Goal: Transaction & Acquisition: Download file/media

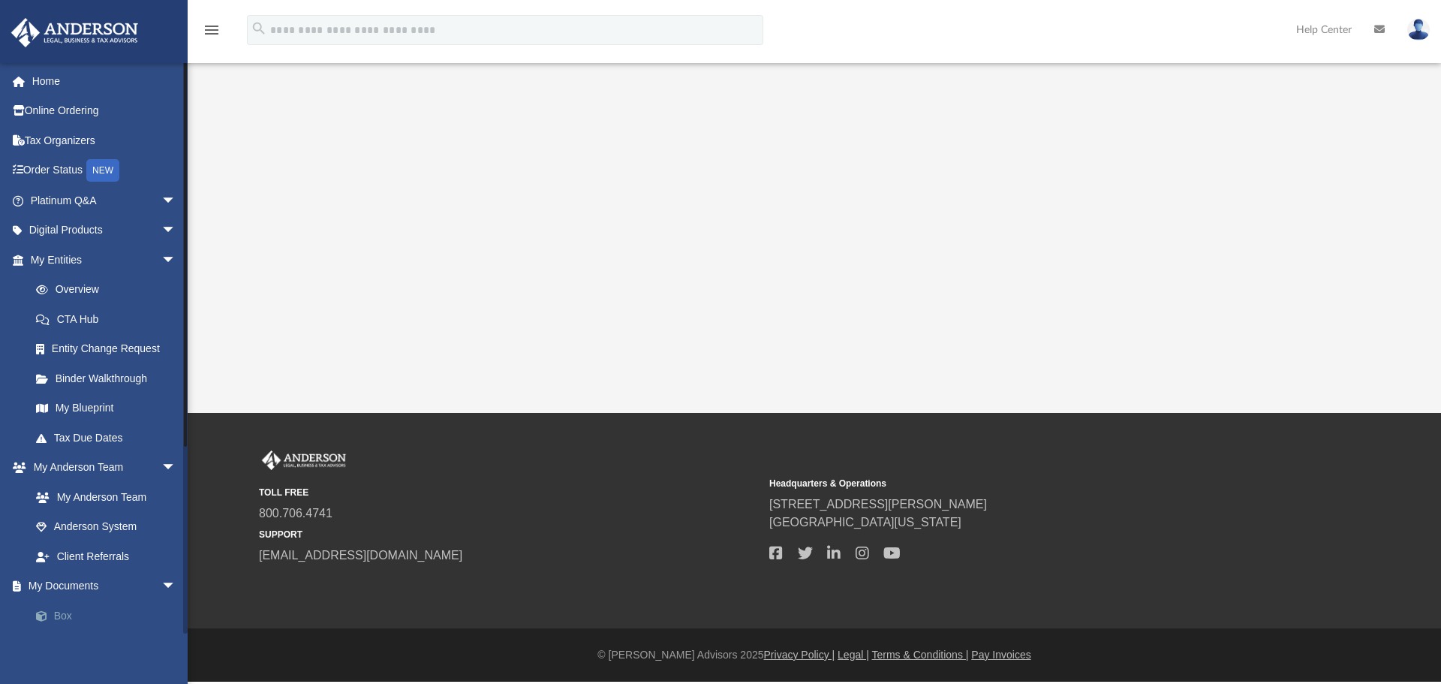
click at [82, 615] on link "Box" at bounding box center [110, 616] width 178 height 30
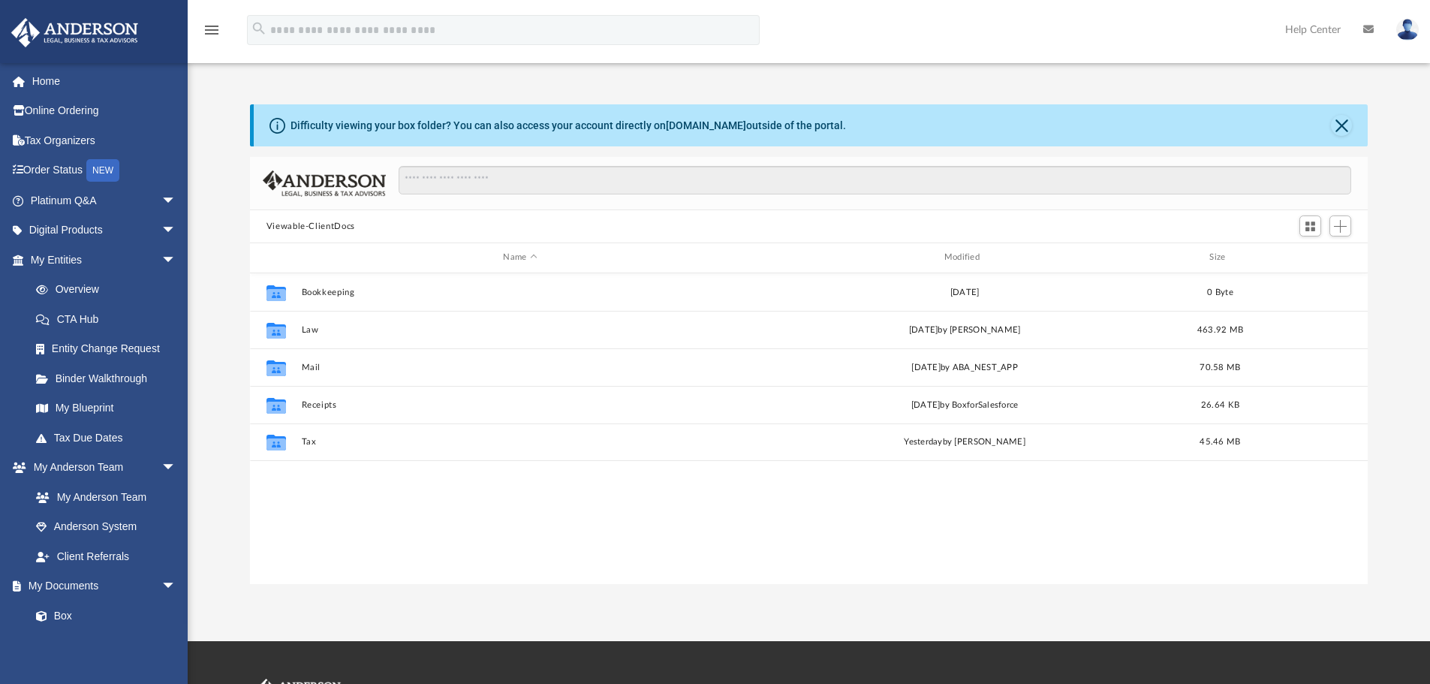
scroll to position [330, 1107]
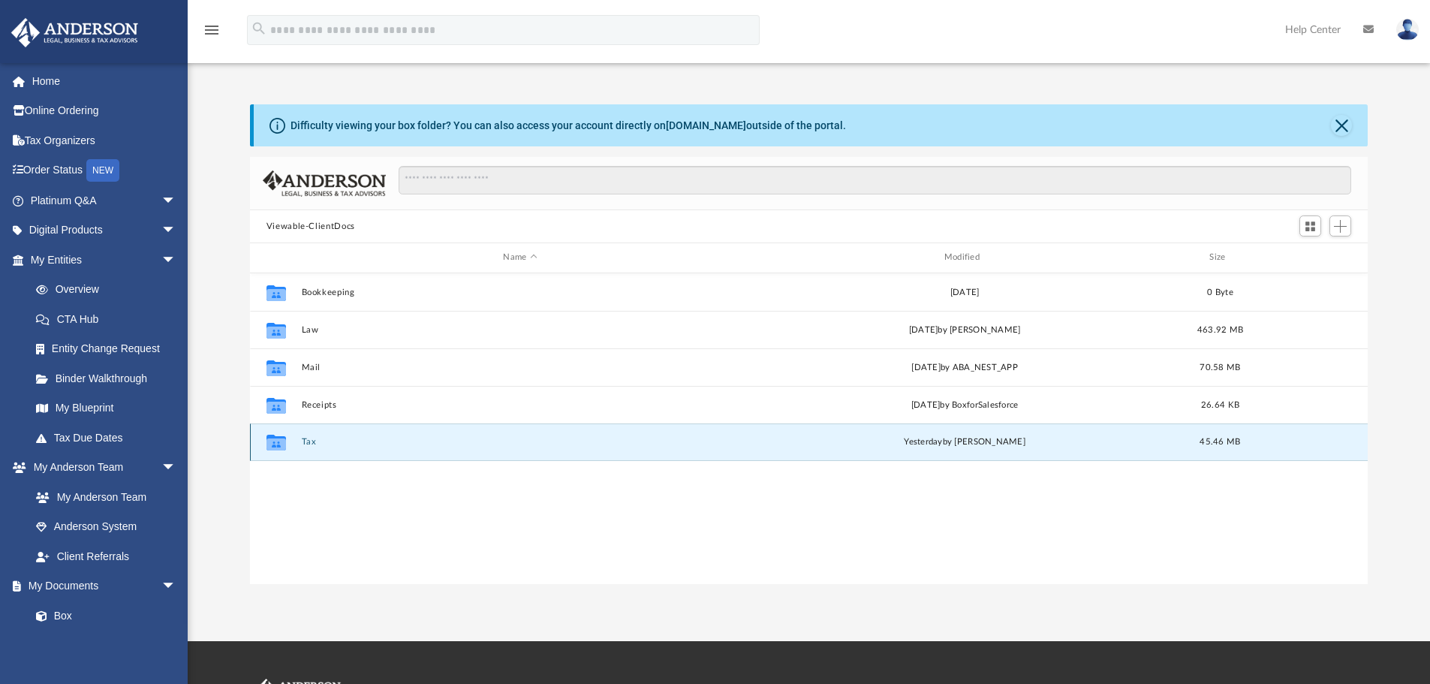
click at [306, 439] on button "Tax" at bounding box center [520, 442] width 438 height 10
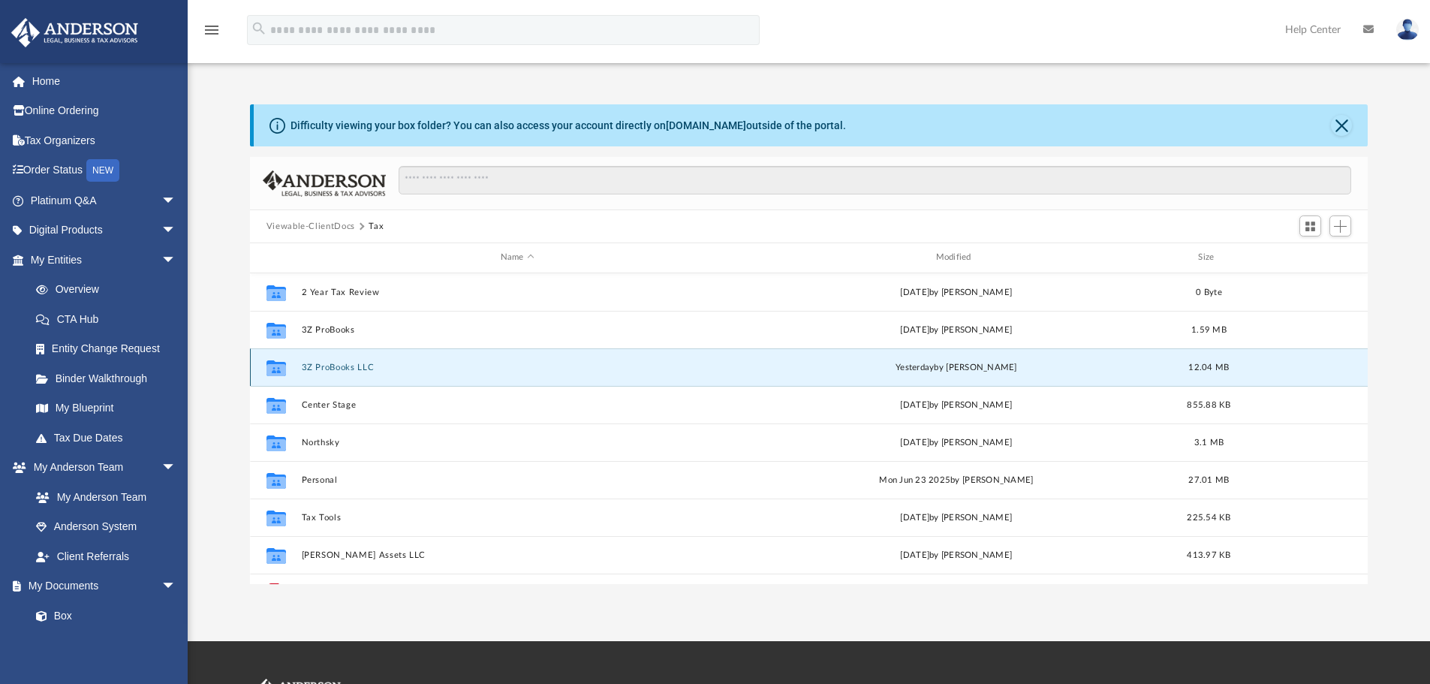
click at [321, 367] on button "3Z ProBooks LLC" at bounding box center [517, 368] width 432 height 10
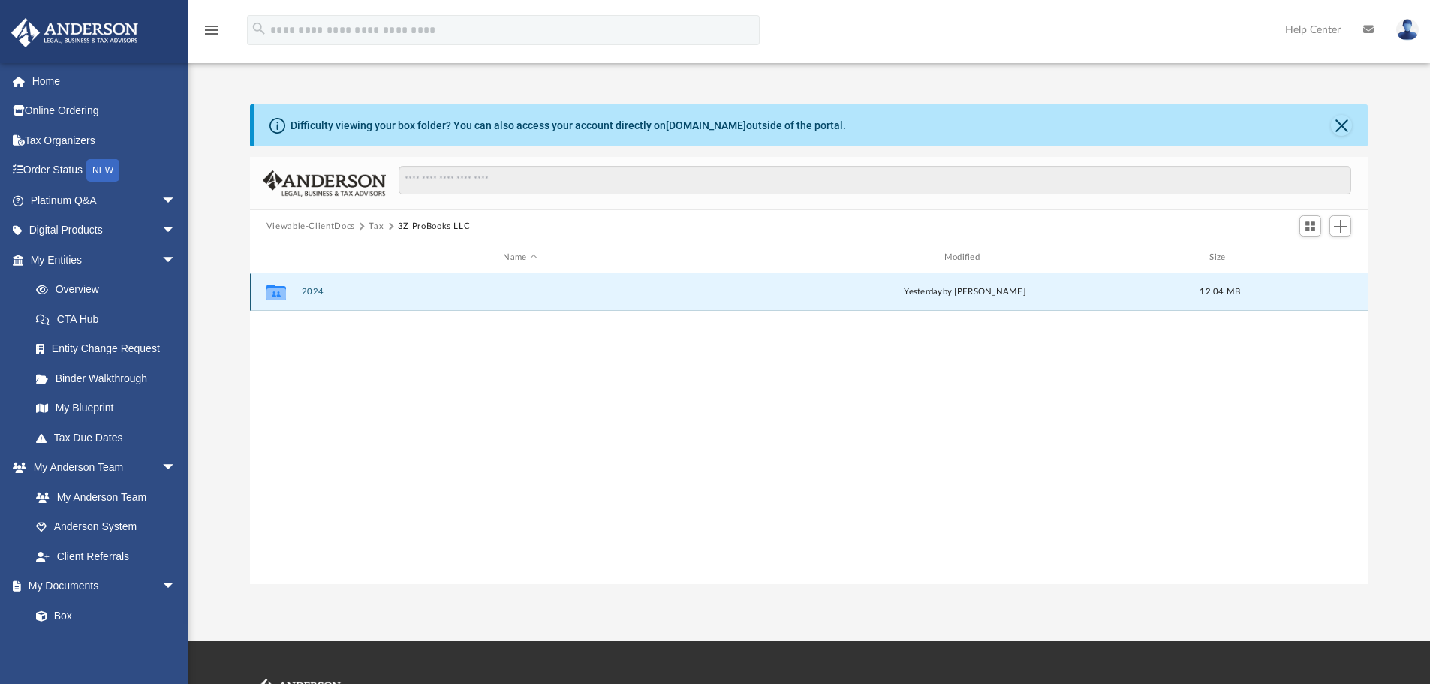
click at [309, 288] on button "2024" at bounding box center [520, 292] width 438 height 10
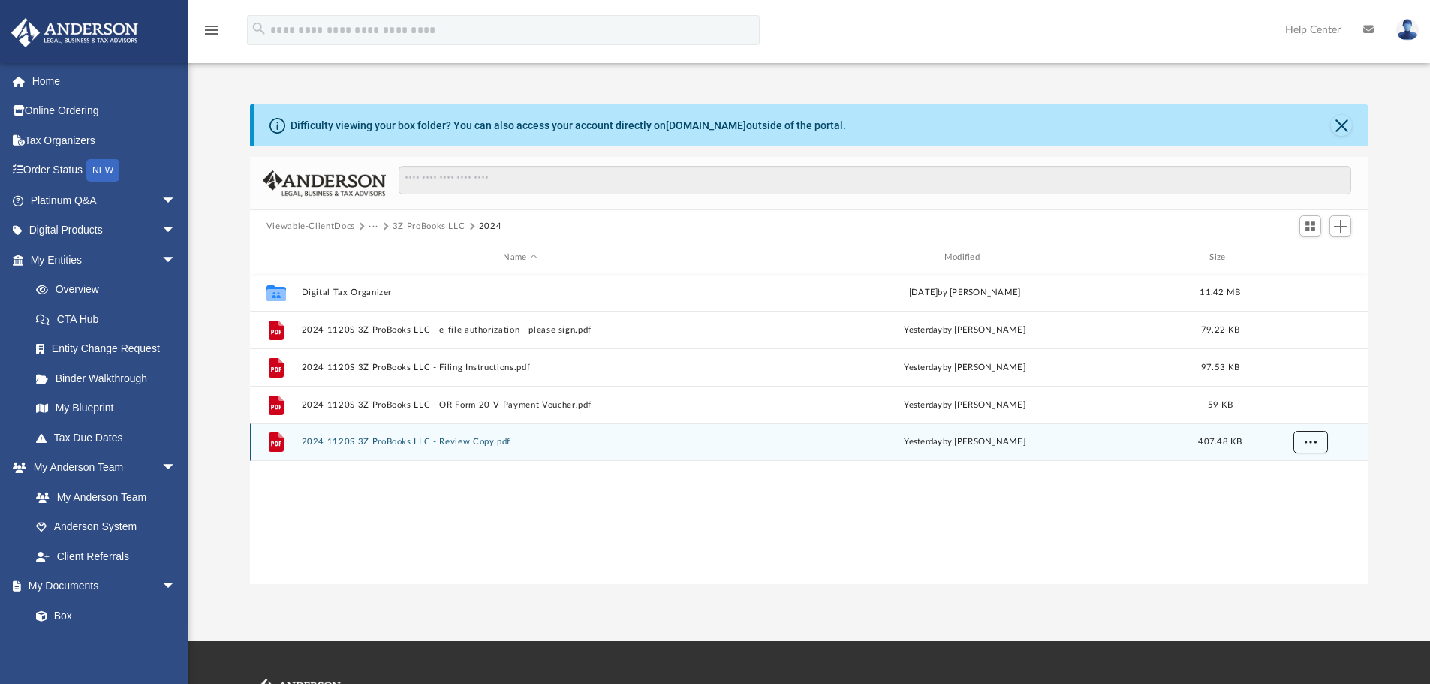
click at [1321, 443] on button "More options" at bounding box center [1310, 442] width 35 height 23
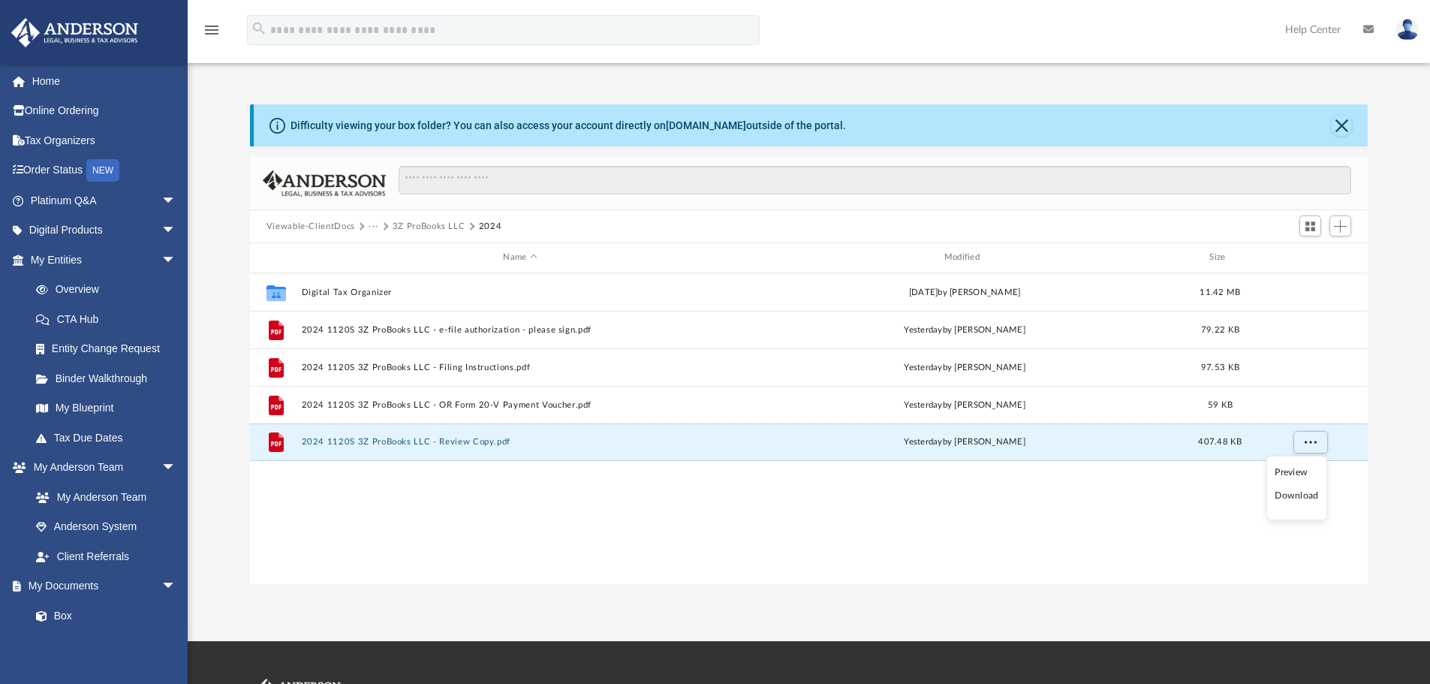
click at [1300, 494] on li "Download" at bounding box center [1297, 496] width 44 height 16
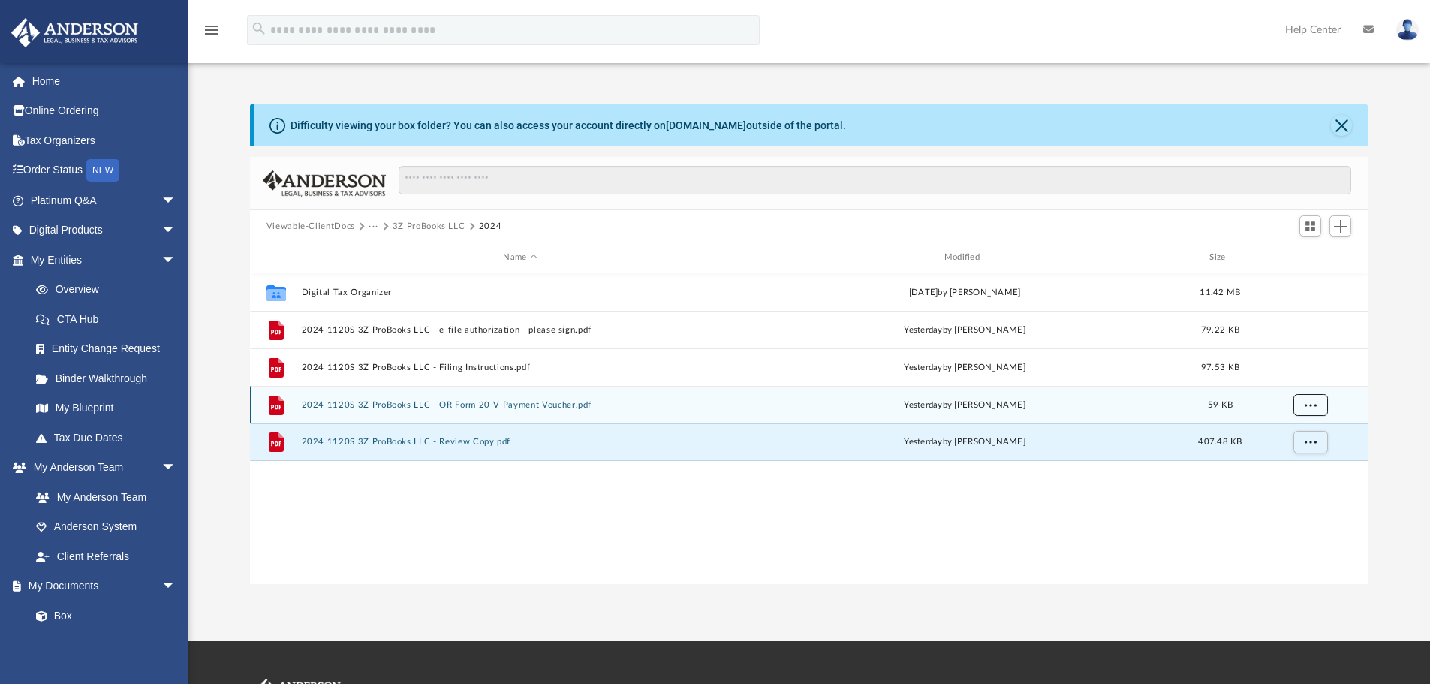
click at [1315, 403] on span "More options" at bounding box center [1310, 404] width 12 height 8
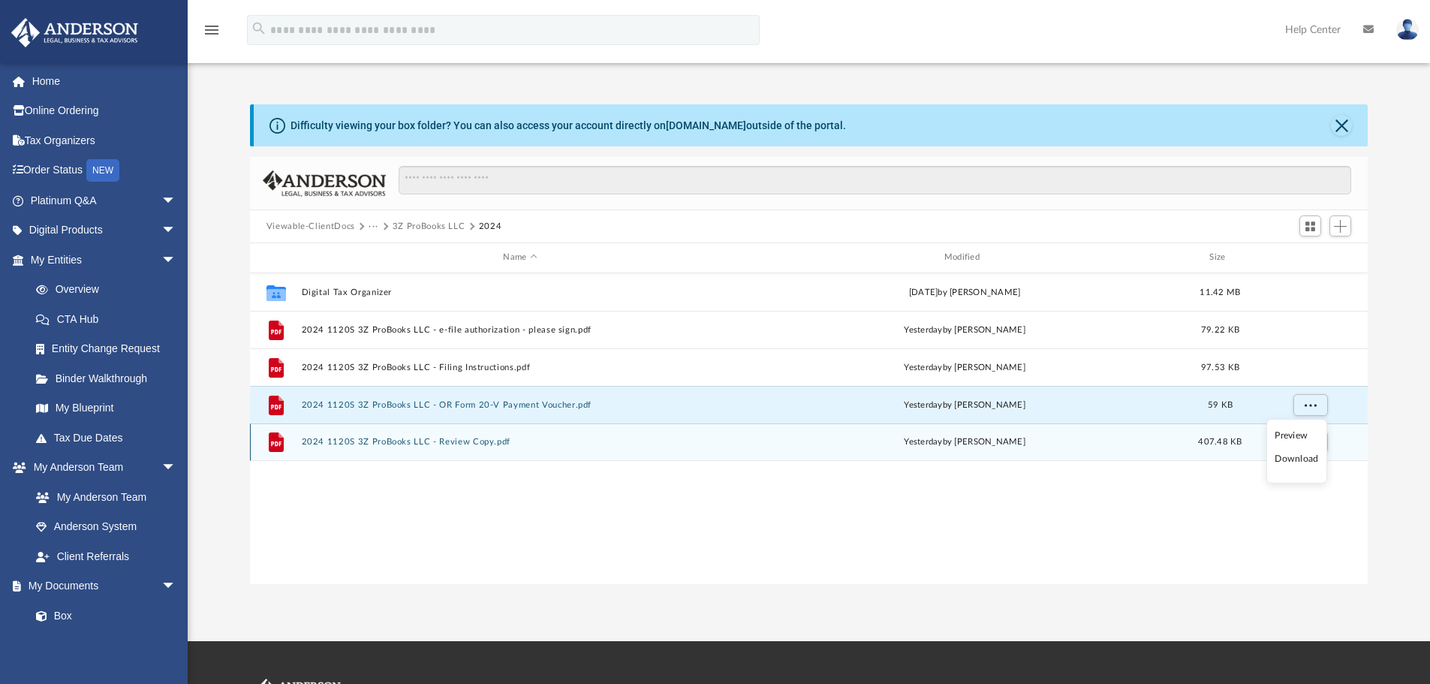
click at [1282, 459] on li "Download" at bounding box center [1297, 459] width 44 height 16
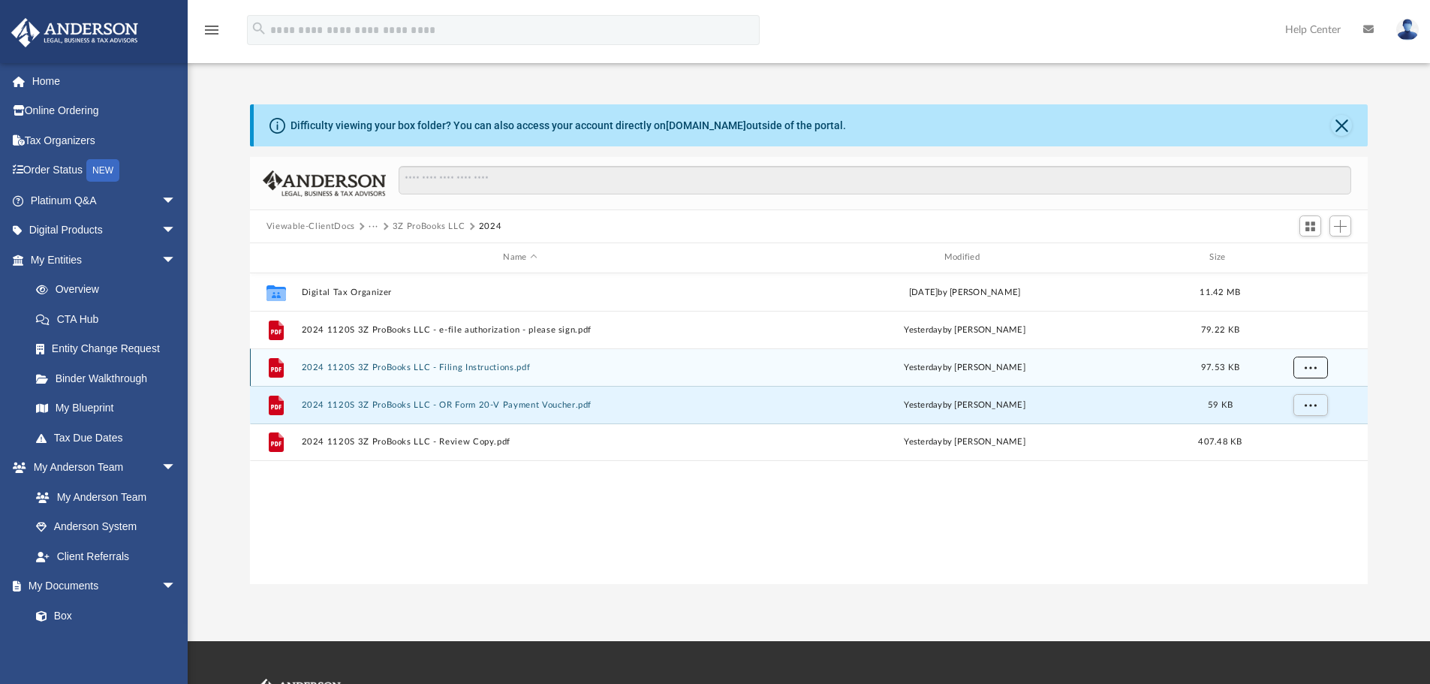
click at [1315, 368] on span "More options" at bounding box center [1310, 367] width 12 height 8
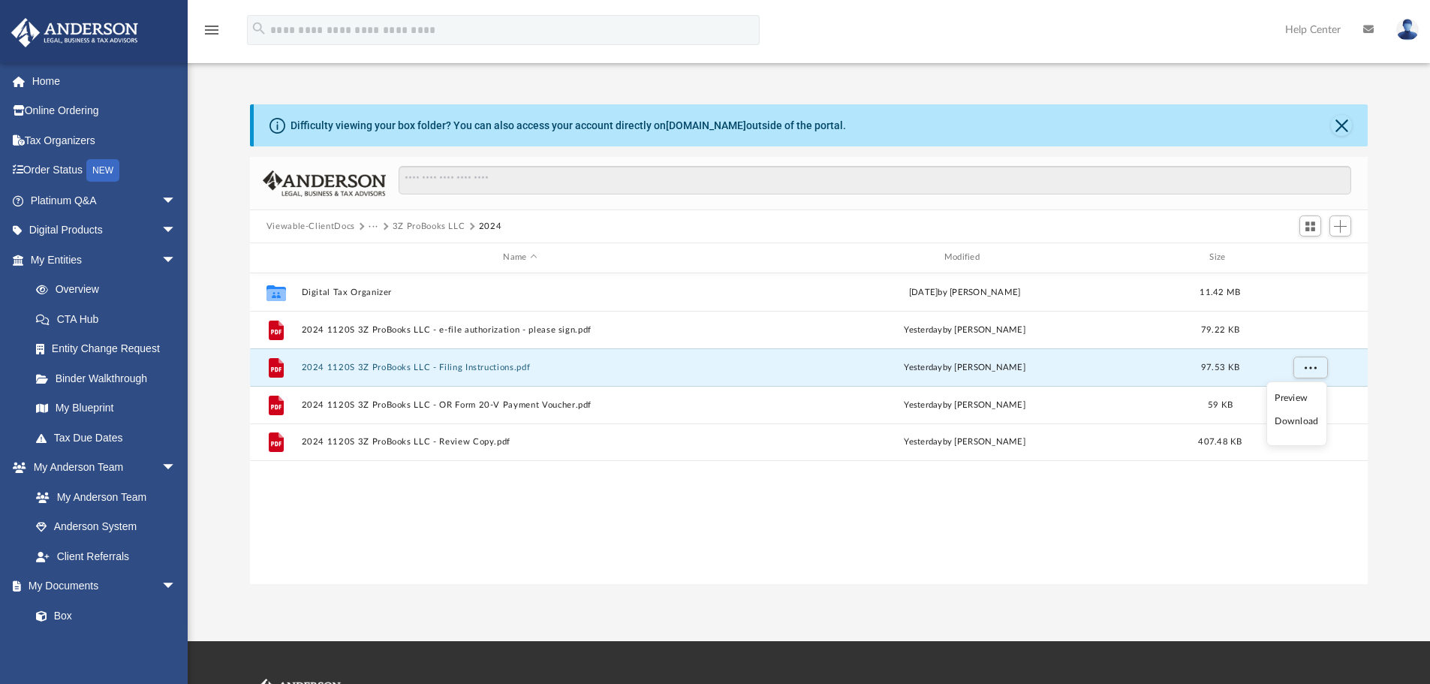
click at [1294, 422] on li "Download" at bounding box center [1297, 422] width 44 height 16
click at [419, 226] on button "3Z ProBooks LLC" at bounding box center [429, 227] width 73 height 14
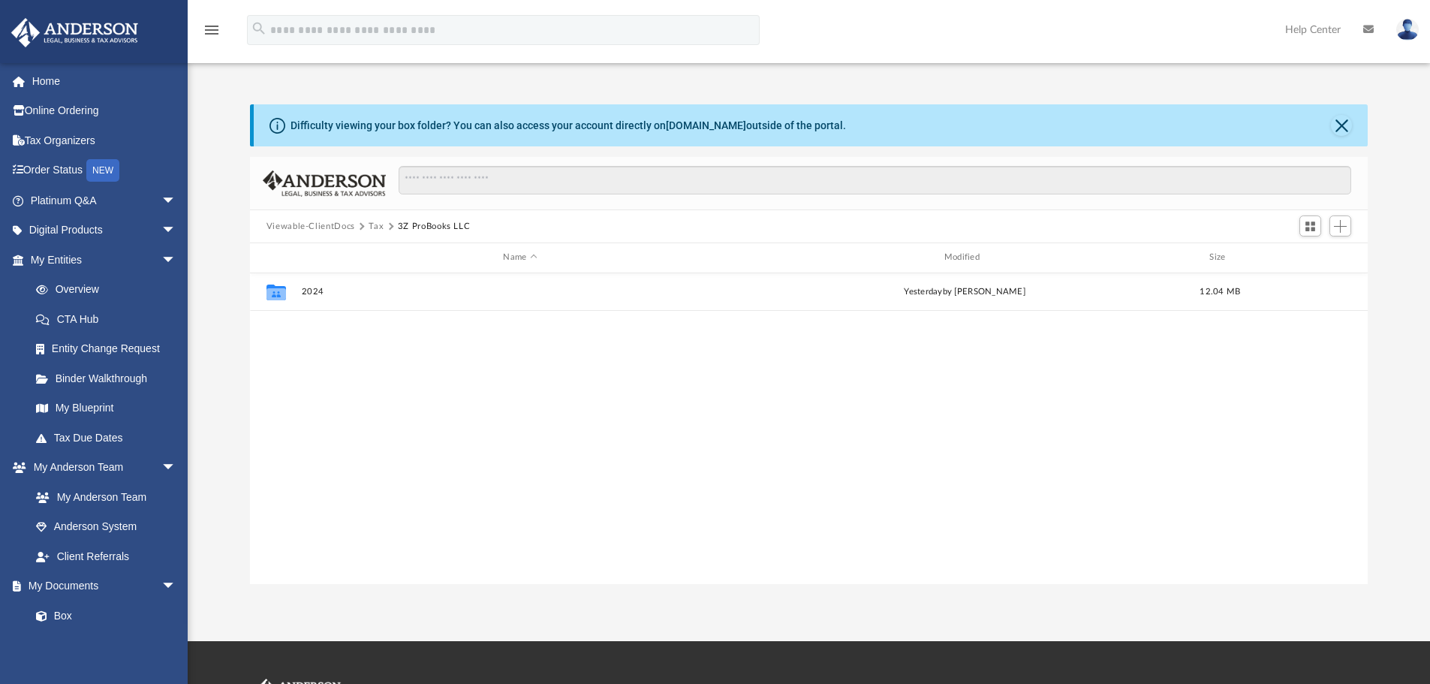
click at [376, 225] on button "Tax" at bounding box center [376, 227] width 15 height 14
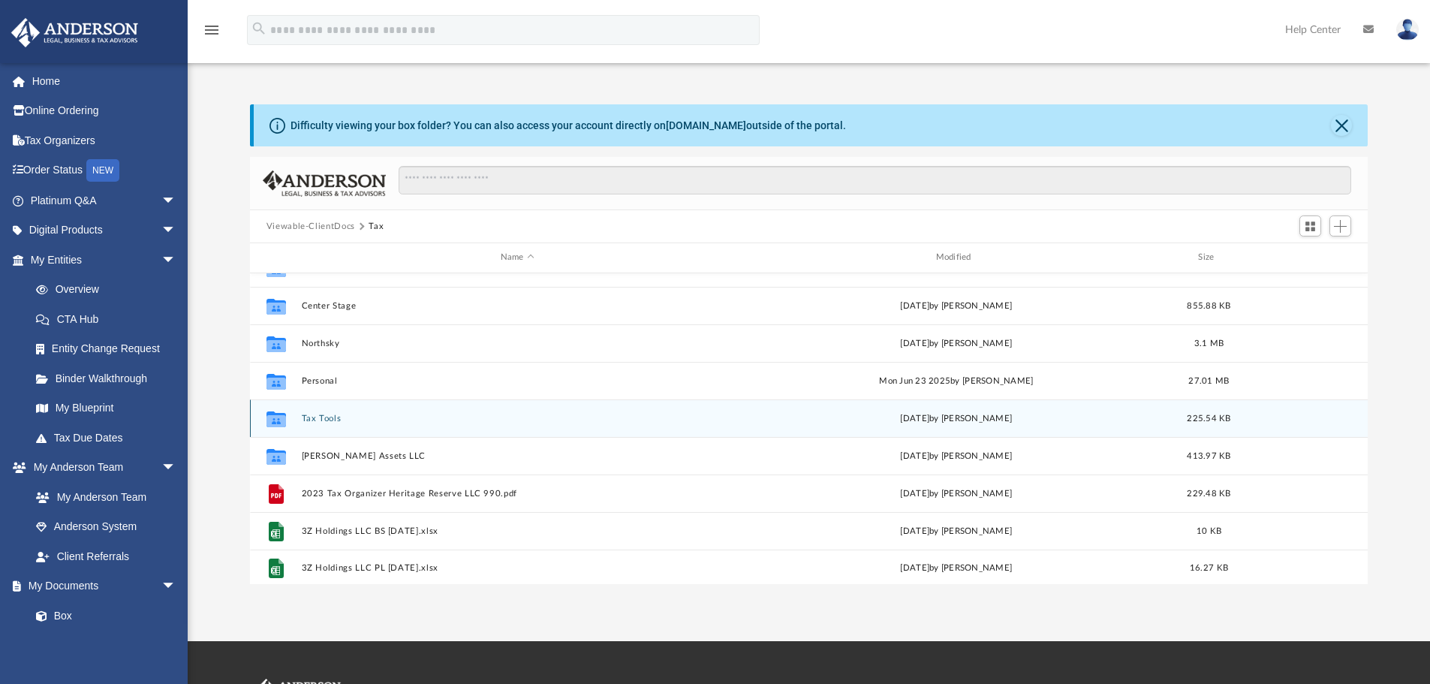
scroll to position [102, 0]
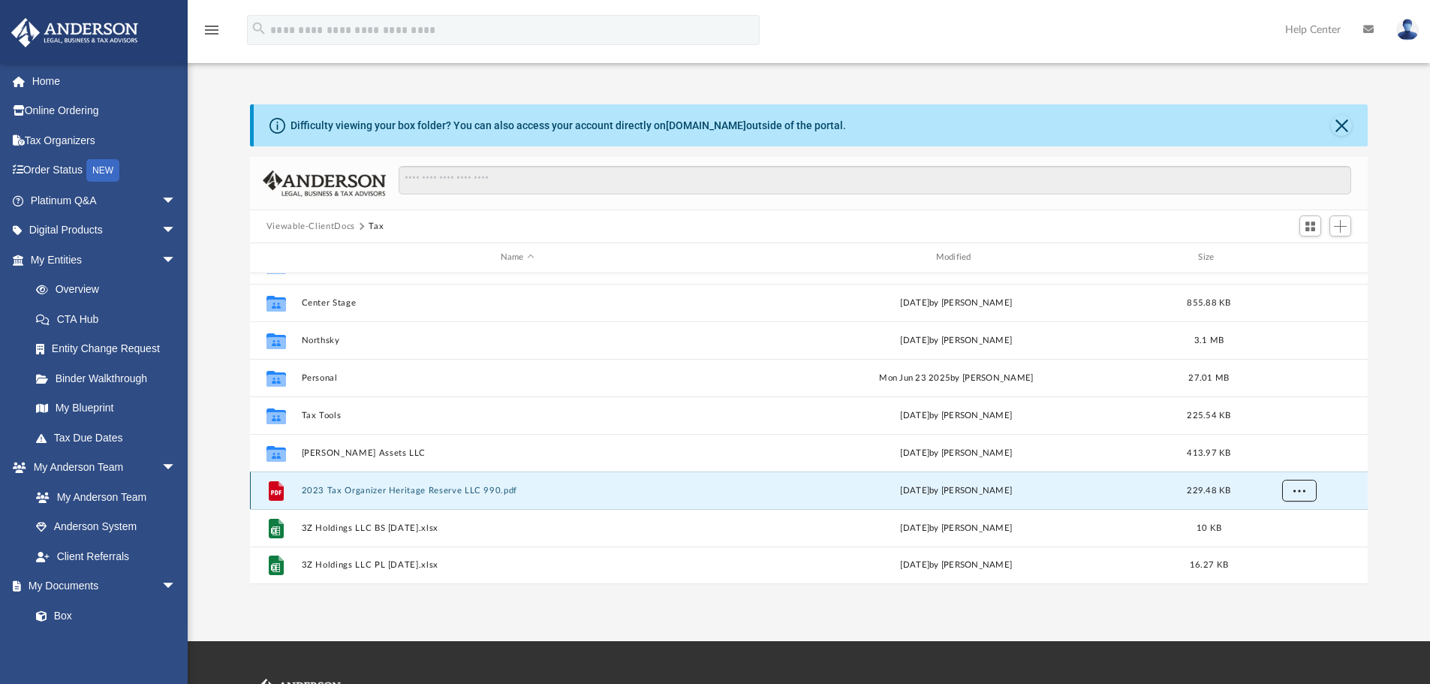
click at [1308, 491] on button "More options" at bounding box center [1299, 490] width 35 height 23
click at [1391, 487] on div "Difficulty viewing your box folder? You can also access your account directly o…" at bounding box center [809, 344] width 1243 height 480
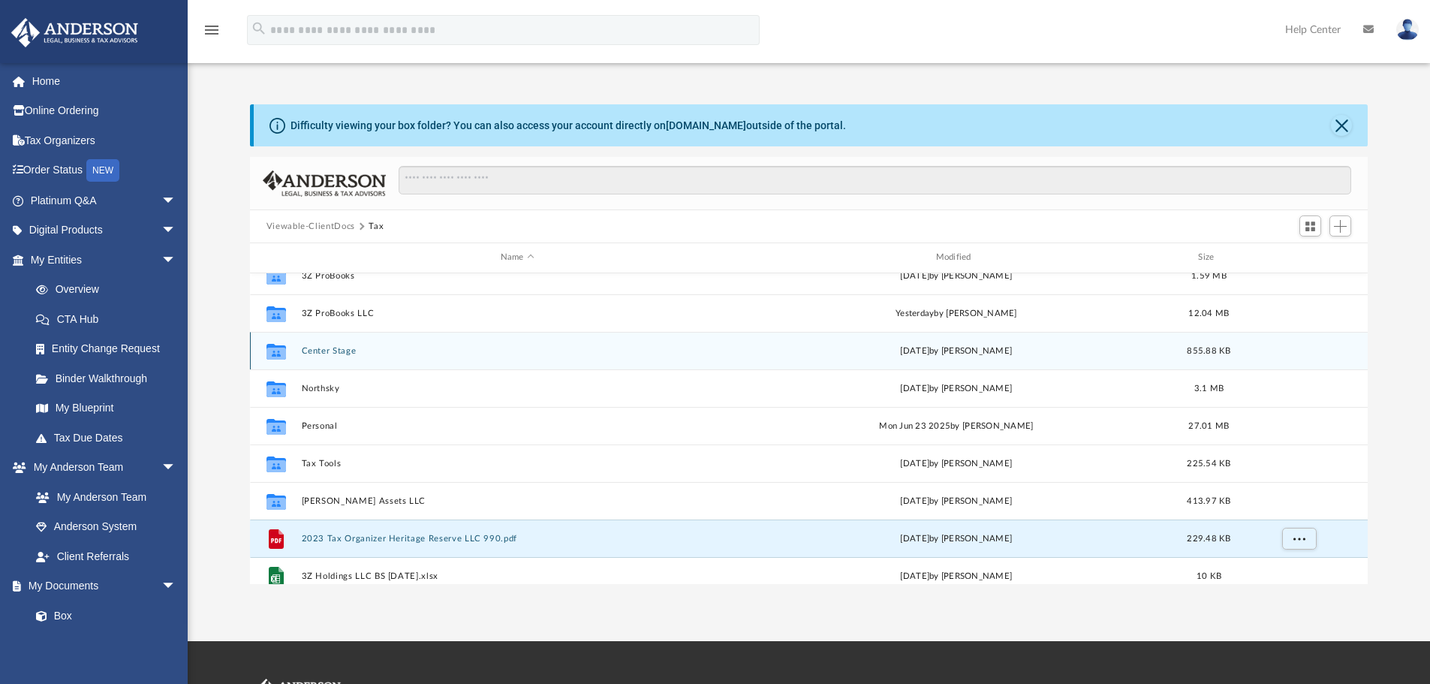
scroll to position [0, 0]
